Goal: Navigation & Orientation: Go to known website

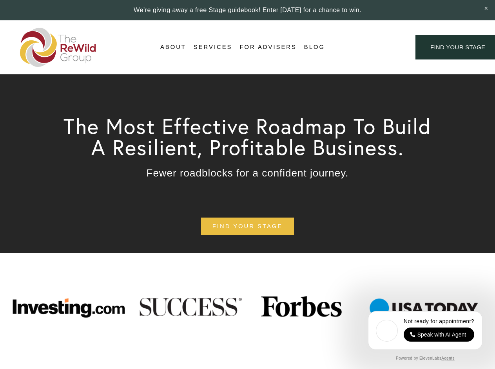
click at [370, 47] on div "Login Account" at bounding box center [369, 47] width 61 height 11
